Goal: Check status: Check status

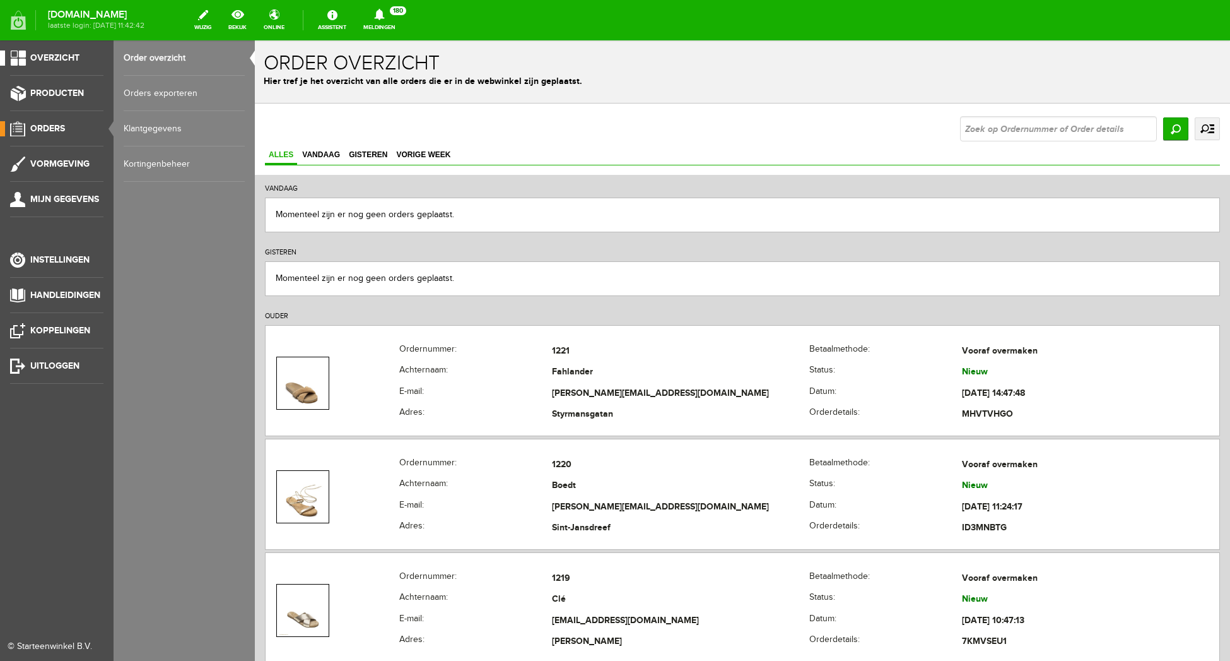
click at [50, 56] on span "Overzicht" at bounding box center [54, 57] width 49 height 11
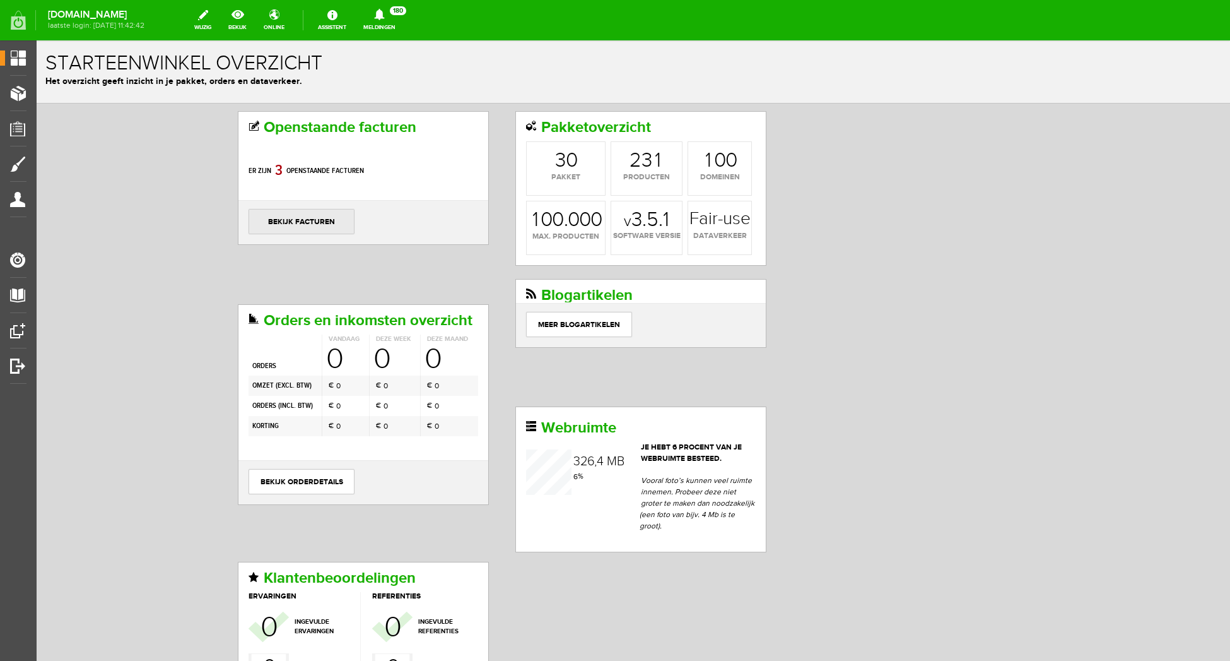
click at [295, 216] on link "bekijk facturen" at bounding box center [302, 221] width 106 height 25
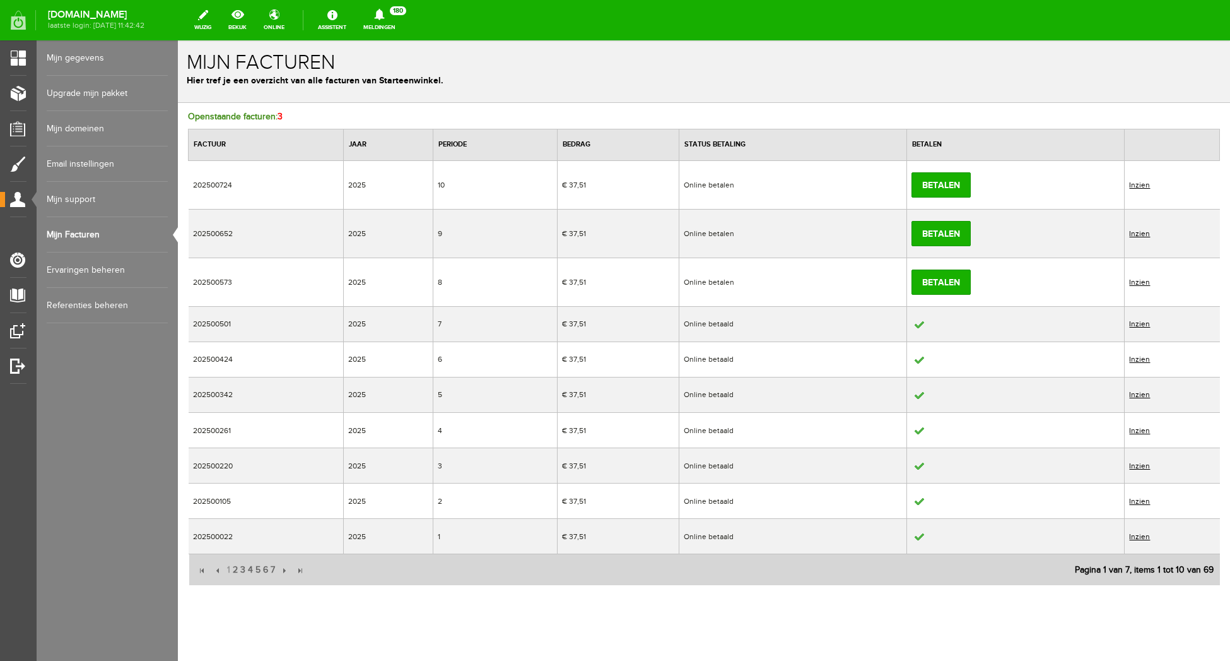
scroll to position [5, 0]
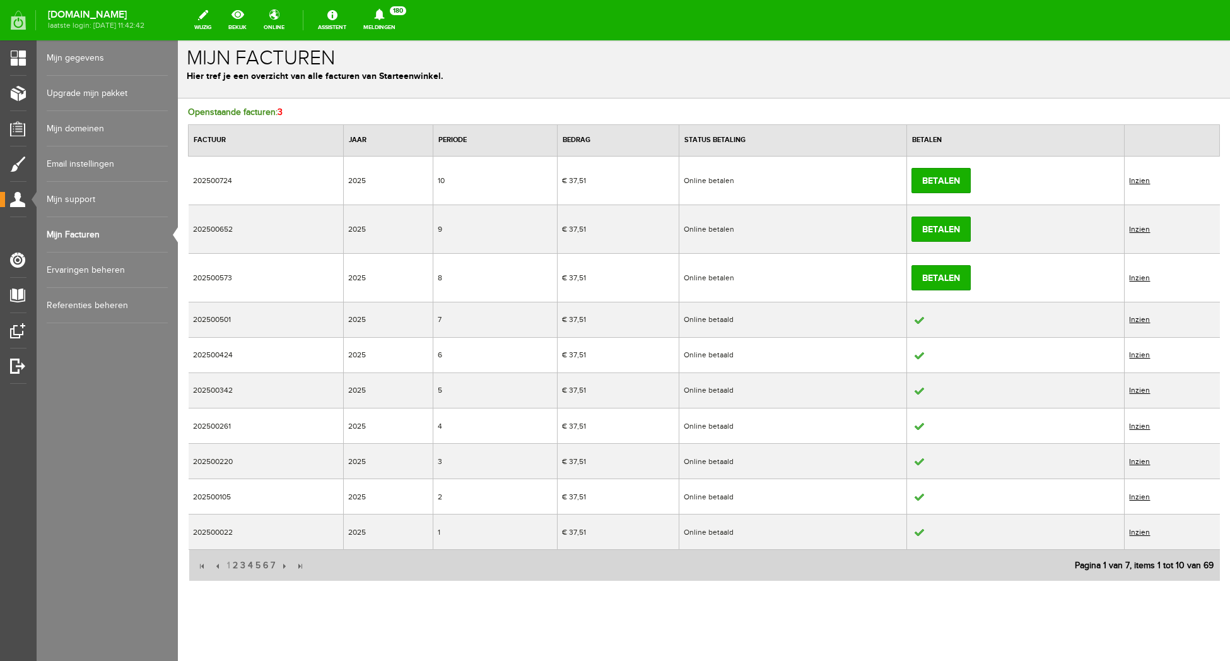
click at [1141, 276] on link "Inzien" at bounding box center [1139, 277] width 21 height 9
click at [1136, 273] on link "Inzien" at bounding box center [1139, 277] width 21 height 9
click at [1142, 274] on link "Inzien" at bounding box center [1139, 277] width 21 height 9
click at [1142, 286] on td "Inzien" at bounding box center [1172, 277] width 95 height 49
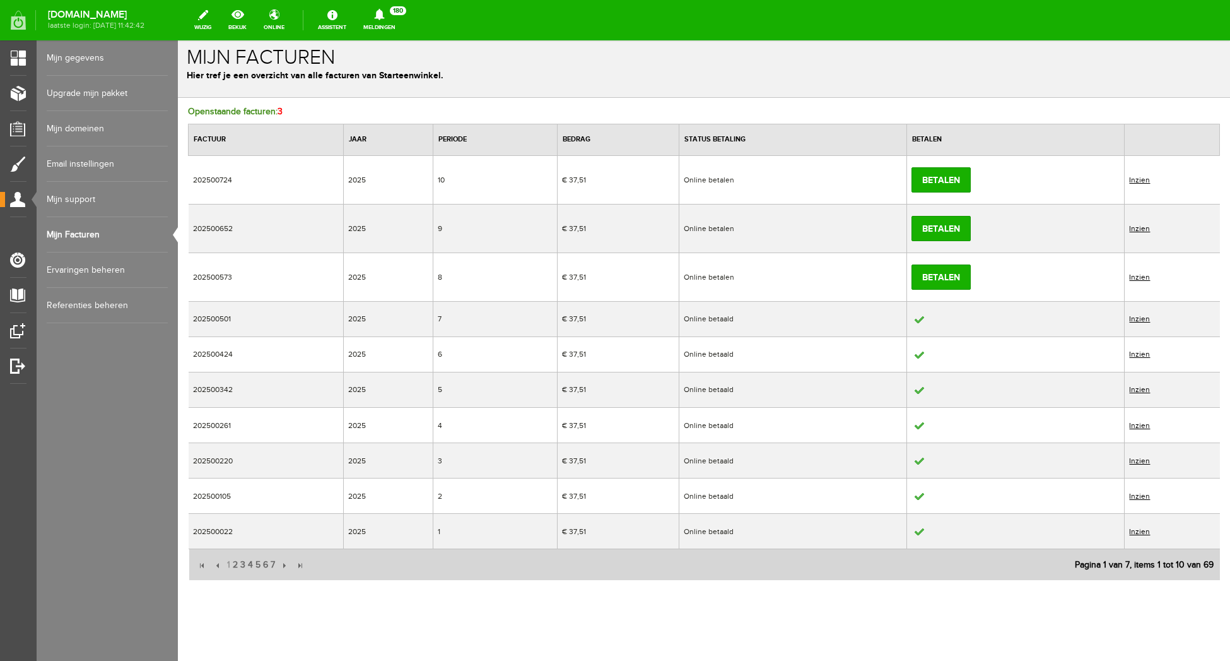
click at [228, 276] on td "202500573" at bounding box center [266, 276] width 155 height 49
drag, startPoint x: 230, startPoint y: 278, endPoint x: 259, endPoint y: 283, distance: 29.0
click at [231, 278] on td "202500573" at bounding box center [266, 276] width 155 height 49
drag, startPoint x: 725, startPoint y: 270, endPoint x: 966, endPoint y: 285, distance: 242.1
click at [732, 270] on td "Online betalen" at bounding box center [793, 276] width 228 height 49
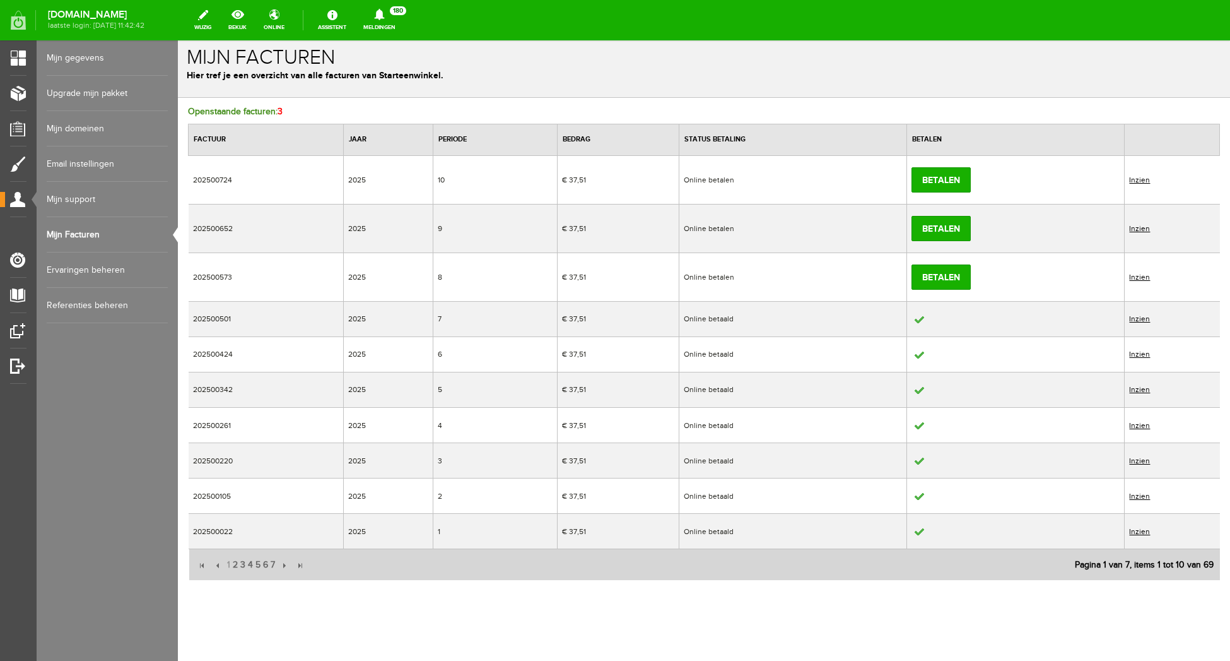
click at [1146, 279] on link "Inzien" at bounding box center [1139, 277] width 21 height 9
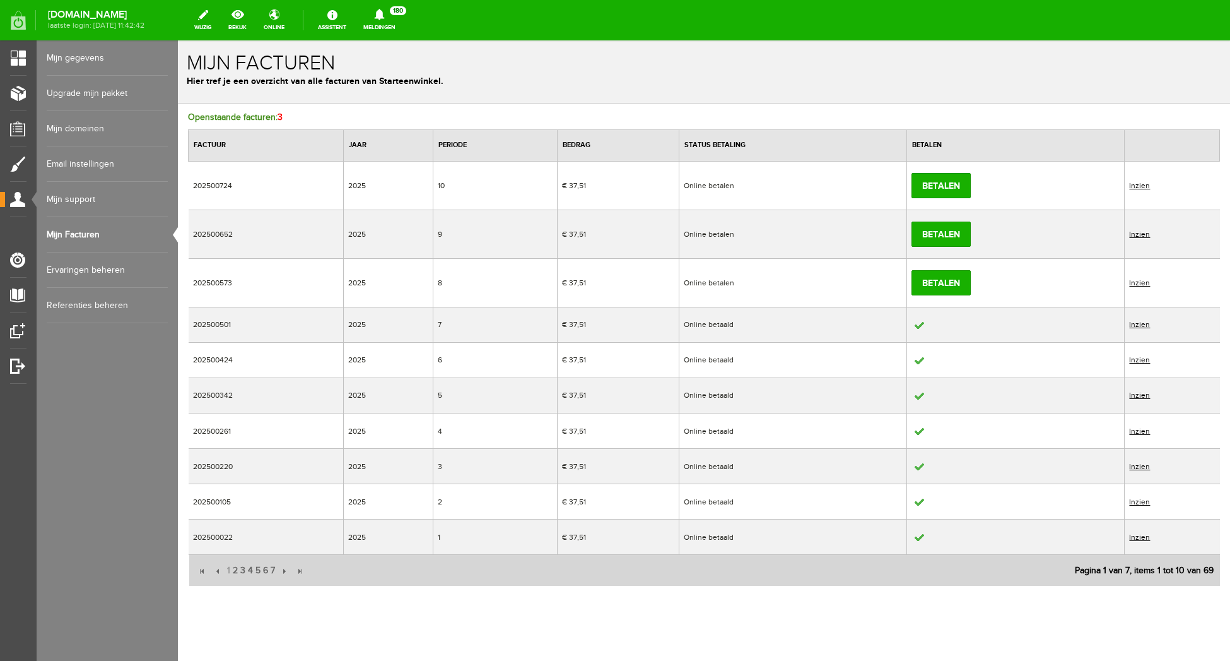
click at [1145, 231] on link "Inzien" at bounding box center [1139, 234] width 21 height 9
click at [1150, 232] on link "Inzien" at bounding box center [1139, 234] width 21 height 9
click at [225, 190] on td "202500724" at bounding box center [266, 185] width 155 height 49
click at [751, 182] on td "Online betalen" at bounding box center [793, 185] width 228 height 49
click at [1119, 181] on td "Betalen" at bounding box center [1016, 185] width 218 height 49
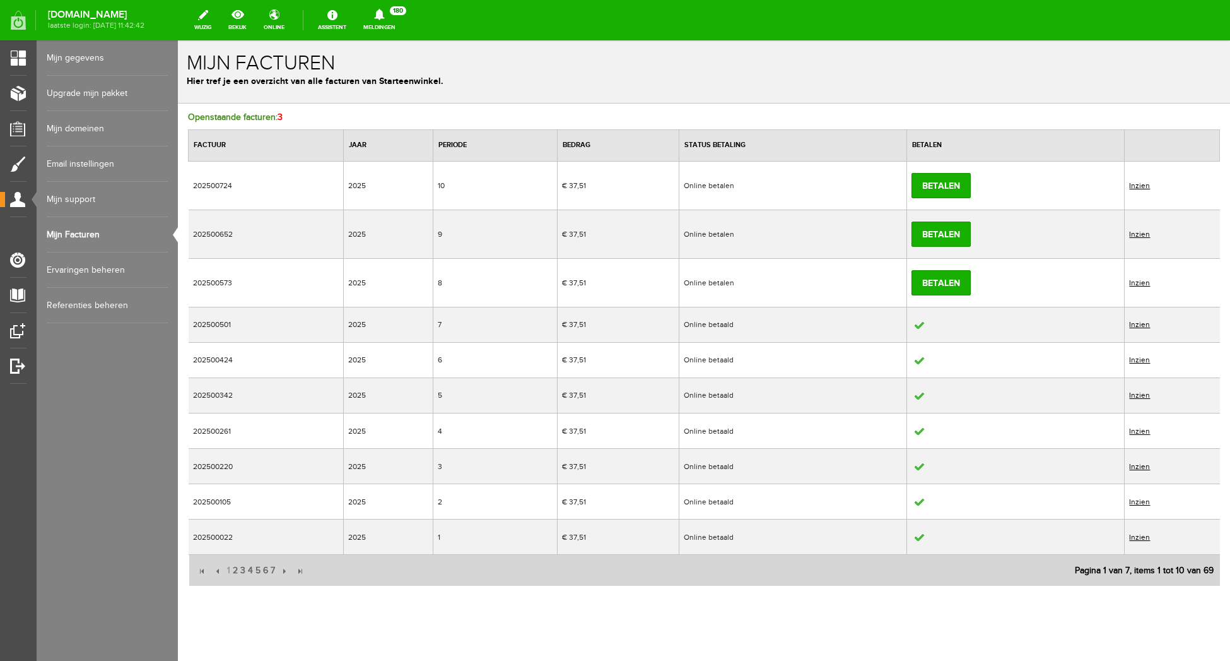
click at [1141, 187] on link "Inzien" at bounding box center [1139, 185] width 21 height 9
click at [264, 184] on td "202500724" at bounding box center [266, 185] width 155 height 49
